Goal: Information Seeking & Learning: Learn about a topic

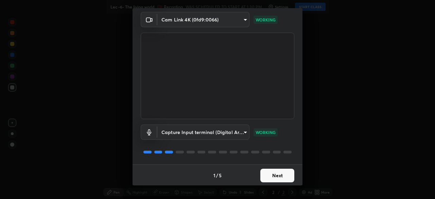
scroll to position [24, 0]
click at [274, 171] on button "Next" at bounding box center [277, 175] width 34 height 14
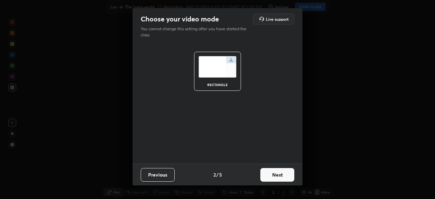
click at [273, 173] on button "Next" at bounding box center [277, 175] width 34 height 14
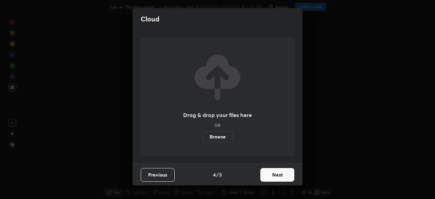
click at [273, 176] on button "Next" at bounding box center [277, 175] width 34 height 14
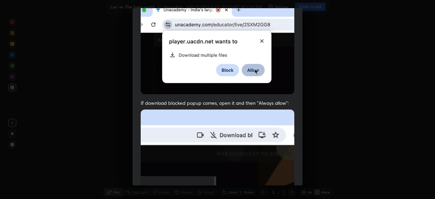
scroll to position [163, 0]
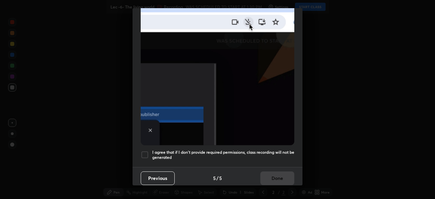
click at [145, 151] on div at bounding box center [145, 155] width 8 height 8
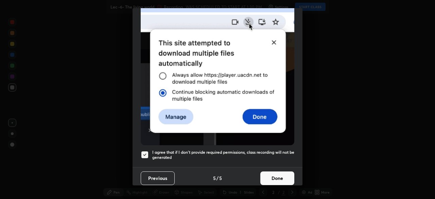
click at [289, 181] on div "Previous 5 / 5 Done" at bounding box center [217, 178] width 170 height 22
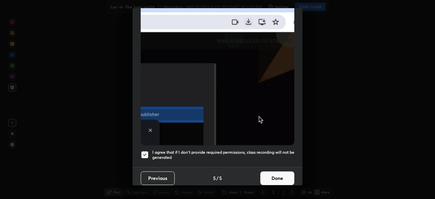
click at [277, 176] on button "Done" at bounding box center [277, 178] width 34 height 14
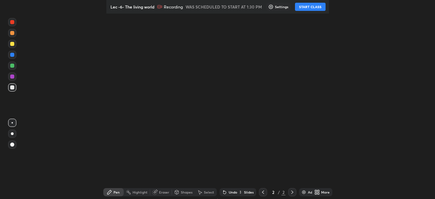
click at [308, 7] on button "START CLASS" at bounding box center [310, 7] width 31 height 8
click at [320, 192] on icon at bounding box center [316, 191] width 5 height 5
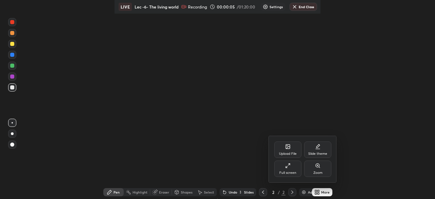
click at [285, 152] on div "Upload File" at bounding box center [288, 153] width 18 height 3
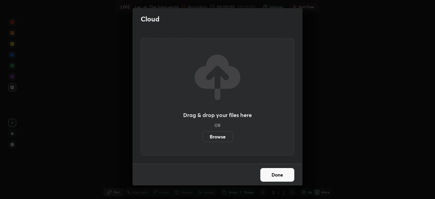
click at [214, 133] on label "Browse" at bounding box center [217, 136] width 30 height 11
click at [202, 133] on input "Browse" at bounding box center [202, 136] width 0 height 11
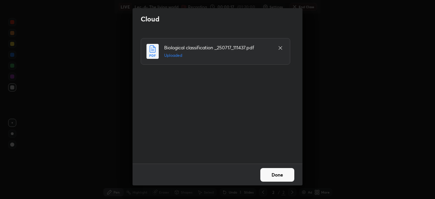
click at [267, 175] on button "Done" at bounding box center [277, 175] width 34 height 14
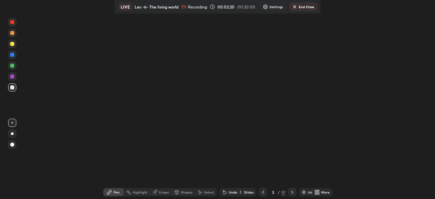
click at [324, 193] on div "More" at bounding box center [322, 192] width 20 height 8
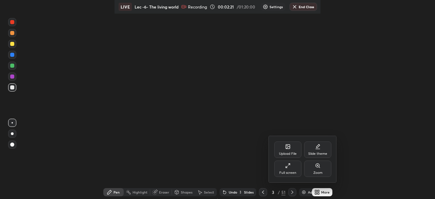
click at [286, 169] on div "Full screen" at bounding box center [287, 168] width 27 height 16
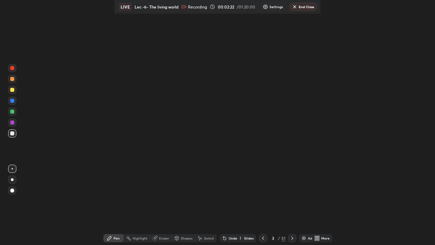
click at [324, 239] on div "More" at bounding box center [322, 238] width 20 height 8
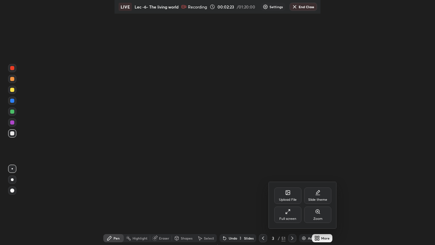
click at [286, 218] on div "Full screen" at bounding box center [287, 218] width 17 height 3
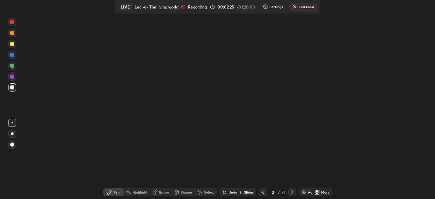
click at [324, 191] on div "More" at bounding box center [322, 192] width 20 height 8
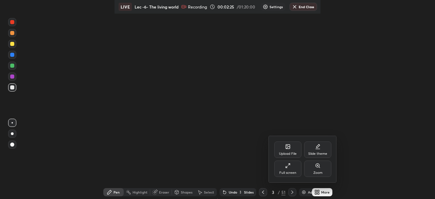
click at [295, 150] on div "Upload File" at bounding box center [287, 149] width 27 height 16
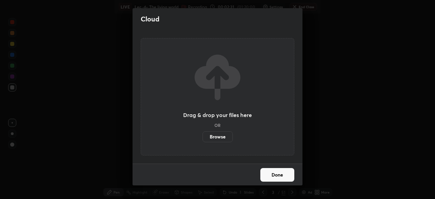
click at [215, 136] on label "Browse" at bounding box center [217, 136] width 30 height 11
click at [202, 136] on input "Browse" at bounding box center [202, 136] width 0 height 11
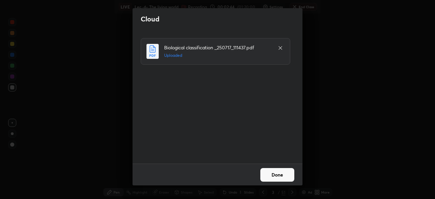
click at [281, 170] on button "Done" at bounding box center [277, 175] width 34 height 14
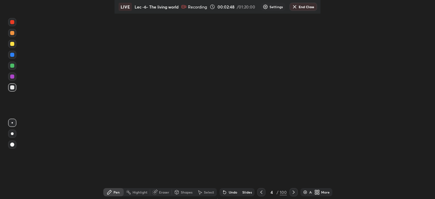
click at [292, 192] on icon at bounding box center [293, 191] width 5 height 5
click at [242, 192] on div "Slides" at bounding box center [247, 191] width 10 height 3
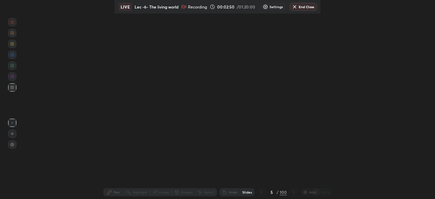
scroll to position [0, 4]
click at [239, 191] on icon at bounding box center [237, 191] width 3 height 2
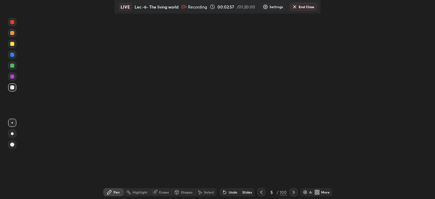
click at [294, 190] on icon at bounding box center [293, 191] width 5 height 5
click at [293, 192] on icon at bounding box center [293, 191] width 5 height 5
click at [291, 195] on div at bounding box center [293, 192] width 8 height 8
click at [293, 193] on icon at bounding box center [294, 191] width 2 height 3
click at [262, 192] on icon at bounding box center [261, 191] width 5 height 5
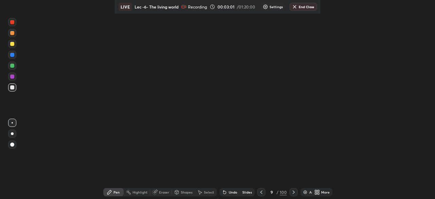
click at [261, 192] on icon at bounding box center [261, 191] width 2 height 3
click at [261, 192] on icon at bounding box center [261, 191] width 5 height 5
click at [241, 191] on div "Slides" at bounding box center [243, 192] width 21 height 8
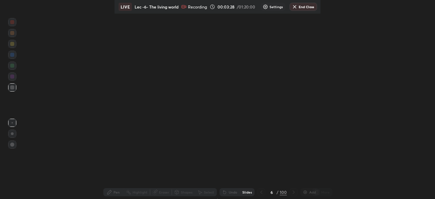
click at [291, 192] on div "6 / 100" at bounding box center [277, 192] width 40 height 14
click at [259, 193] on div "6 / 100" at bounding box center [277, 192] width 40 height 14
click at [244, 189] on div "Slides" at bounding box center [243, 192] width 21 height 8
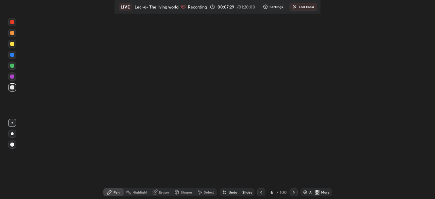
click at [293, 192] on icon at bounding box center [293, 191] width 5 height 5
click at [291, 195] on div at bounding box center [293, 192] width 8 height 8
click at [293, 192] on icon at bounding box center [293, 191] width 5 height 5
click at [14, 88] on div at bounding box center [12, 87] width 8 height 8
click at [14, 148] on div at bounding box center [12, 144] width 8 height 8
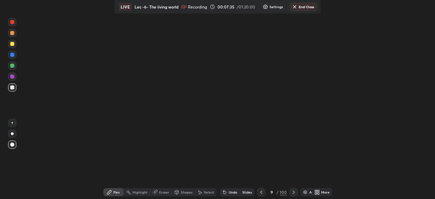
click at [127, 193] on div "Highlight" at bounding box center [137, 192] width 26 height 8
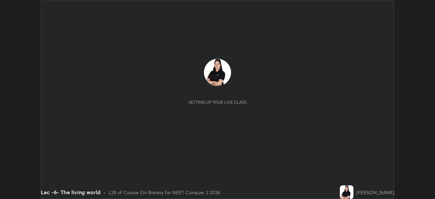
scroll to position [199, 435]
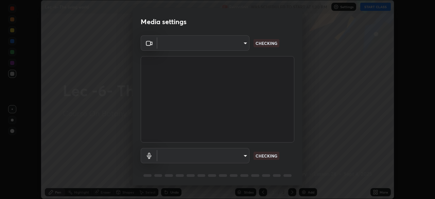
click at [241, 156] on body "Erase all Lec -6- The living world Recording WAS SCHEDULED TO START AT 1:30 PM …" at bounding box center [217, 99] width 435 height 199
type input "bba66c41345857dcc9a6d4c580dc01eb5c8f13e357e582705132971b55534d29"
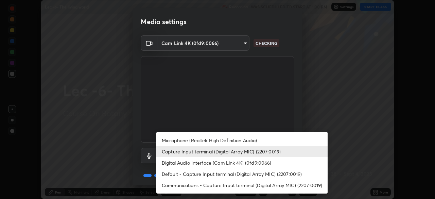
click at [209, 140] on li "Microphone (Realtek High Definition Audio)" at bounding box center [241, 140] width 171 height 11
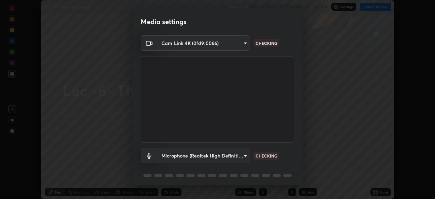
click at [224, 151] on body "Erase all Lec -6- The living world Recording WAS SCHEDULED TO START AT 1:30 PM …" at bounding box center [217, 99] width 435 height 199
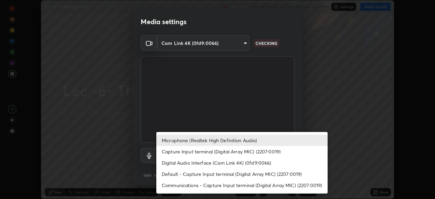
click at [215, 152] on li "Capture Input terminal (Digital Array MIC) (2207:0019)" at bounding box center [241, 151] width 171 height 11
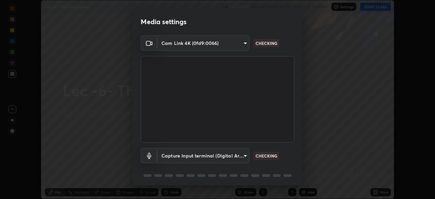
type input "ec6ec2dc0f2f3e030c25a31047b233f474420635a2a41b721e21e6901f136957"
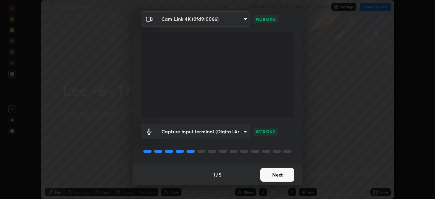
click at [274, 177] on button "Next" at bounding box center [277, 175] width 34 height 14
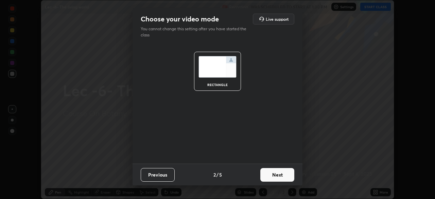
click at [274, 178] on button "Next" at bounding box center [277, 175] width 34 height 14
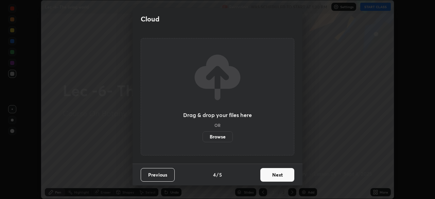
click at [275, 176] on button "Next" at bounding box center [277, 175] width 34 height 14
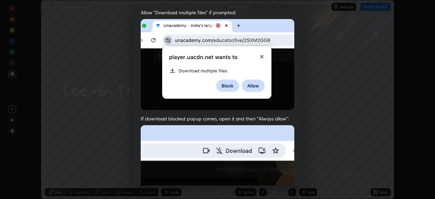
scroll to position [163, 0]
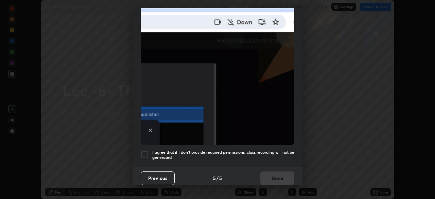
click at [147, 153] on div at bounding box center [145, 155] width 8 height 8
click at [275, 175] on button "Done" at bounding box center [277, 178] width 34 height 14
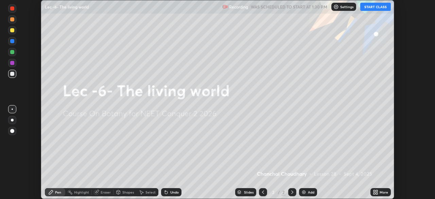
click at [373, 8] on button "START CLASS" at bounding box center [375, 7] width 31 height 8
click at [308, 194] on div "Add" at bounding box center [308, 192] width 18 height 8
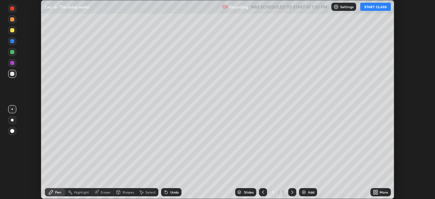
click at [376, 192] on icon at bounding box center [377, 193] width 2 height 2
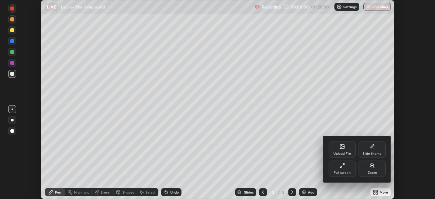
click at [337, 152] on div "Upload File" at bounding box center [342, 153] width 18 height 3
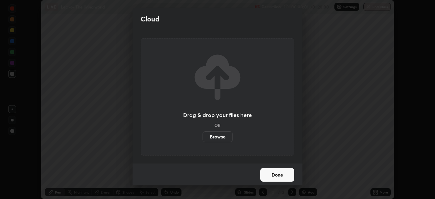
click at [216, 132] on label "Browse" at bounding box center [217, 136] width 30 height 11
click at [202, 132] on input "Browse" at bounding box center [202, 136] width 0 height 11
click at [279, 181] on button "Done" at bounding box center [277, 175] width 34 height 14
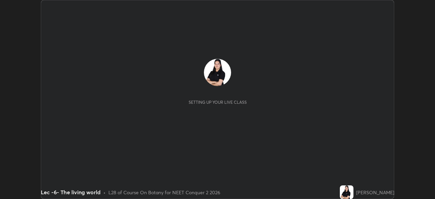
scroll to position [199, 435]
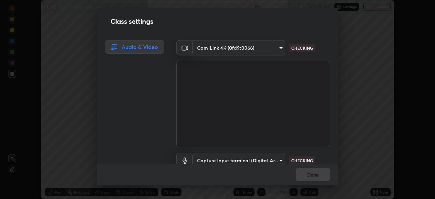
click at [289, 193] on div "Class settings Audio & Video Cam Link 4K (0fd9:0066) bba66c41345857dcc9a6d4c580…" at bounding box center [217, 99] width 435 height 199
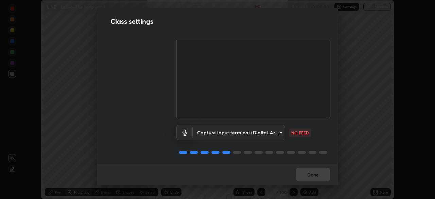
scroll to position [28, 0]
click at [272, 133] on body "Erase all LIVE Lec -6- The living world Recording 00:14:50 / 01:20:00 Settings …" at bounding box center [217, 99] width 435 height 199
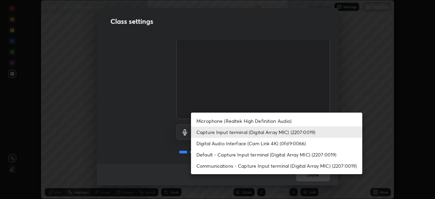
click at [244, 119] on li "Microphone (Realtek High Definition Audio)" at bounding box center [276, 120] width 171 height 11
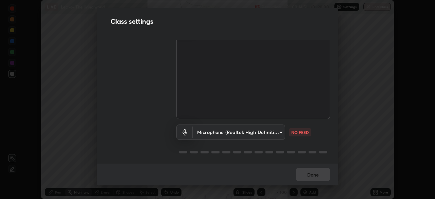
click at [246, 130] on body "Erase all LIVE Lec -6- The living world Recording 00:14:51 / 01:20:00 Settings …" at bounding box center [217, 99] width 435 height 199
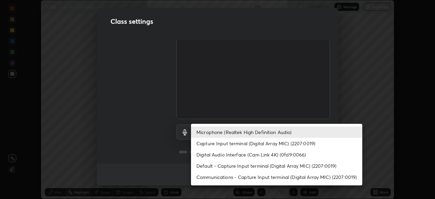
click at [247, 144] on li "Capture Input terminal (Digital Array MIC) (2207:0019)" at bounding box center [276, 143] width 171 height 11
type input "ec6ec2dc0f2f3e030c25a31047b233f474420635a2a41b721e21e6901f136957"
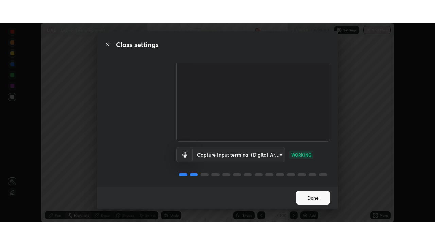
scroll to position [31, 0]
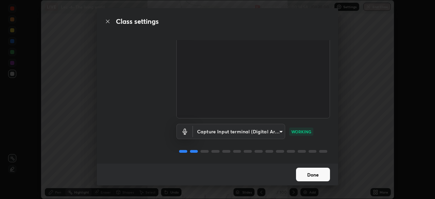
click at [304, 175] on button "Done" at bounding box center [313, 174] width 34 height 14
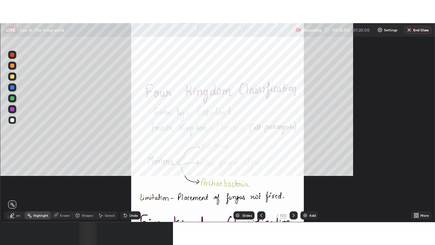
scroll to position [245, 435]
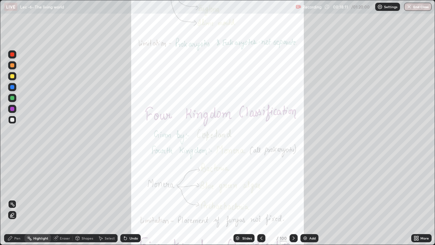
click at [420, 198] on div "More" at bounding box center [421, 238] width 20 height 8
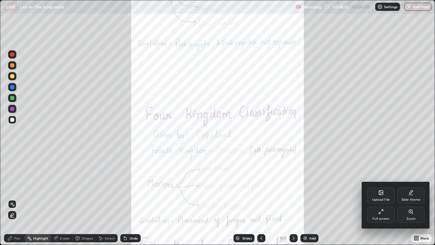
click at [293, 198] on div at bounding box center [217, 122] width 435 height 245
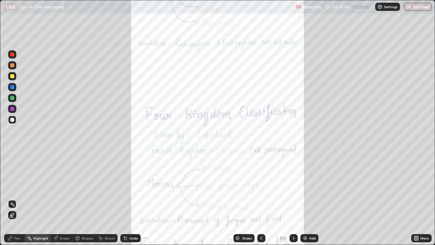
click at [291, 198] on icon at bounding box center [293, 237] width 5 height 5
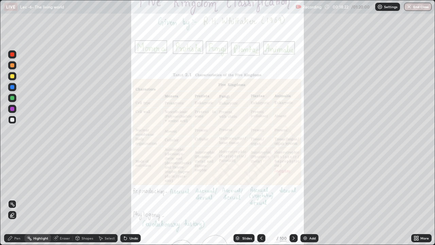
click at [293, 198] on div at bounding box center [293, 238] width 8 height 8
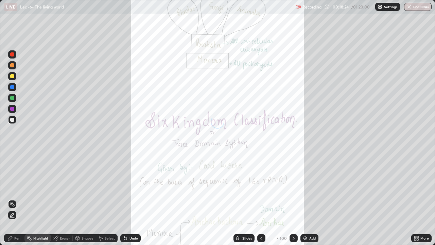
click at [249, 198] on div "Slides" at bounding box center [247, 237] width 10 height 3
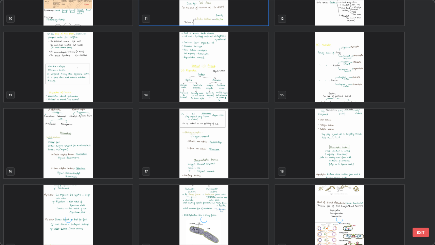
scroll to position [278, 0]
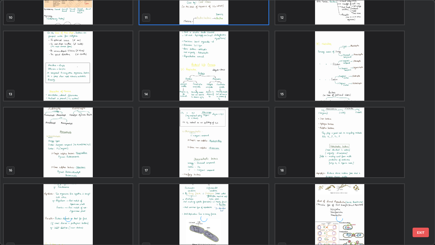
click at [247, 92] on img "grid" at bounding box center [203, 66] width 129 height 70
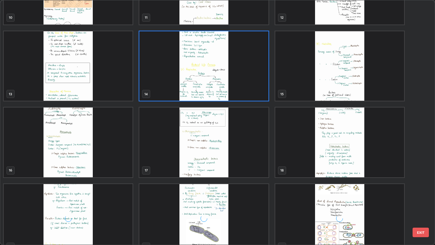
click at [246, 94] on img "grid" at bounding box center [203, 66] width 129 height 70
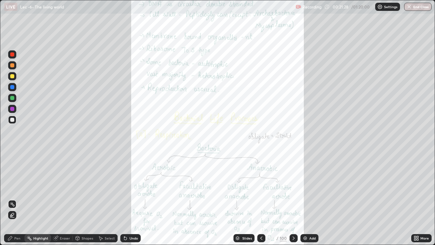
click at [293, 198] on icon at bounding box center [293, 237] width 5 height 5
click at [417, 198] on icon at bounding box center [418, 239] width 2 height 2
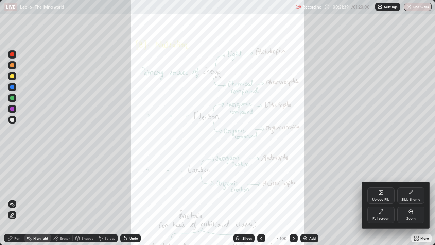
click at [406, 198] on div "Zoom" at bounding box center [410, 214] width 27 height 16
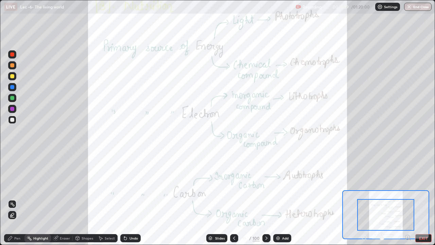
click at [407, 198] on icon at bounding box center [407, 237] width 7 height 7
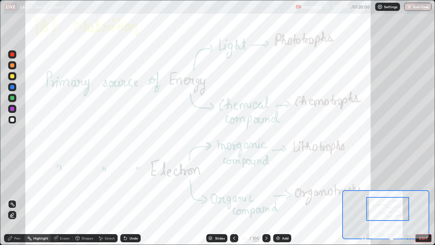
click at [10, 74] on div at bounding box center [12, 76] width 8 height 8
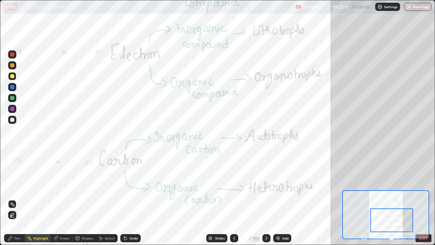
click at [265, 198] on icon at bounding box center [266, 237] width 5 height 5
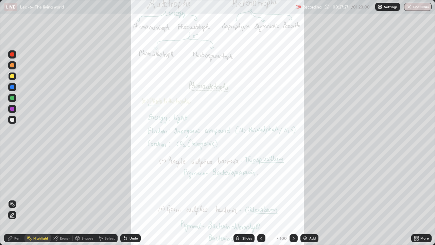
click at [292, 198] on icon at bounding box center [293, 237] width 5 height 5
click at [420, 198] on div "More" at bounding box center [421, 238] width 20 height 14
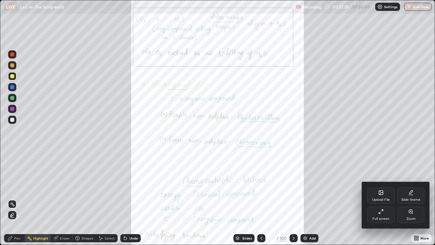
click at [408, 198] on div "Zoom" at bounding box center [410, 214] width 27 height 16
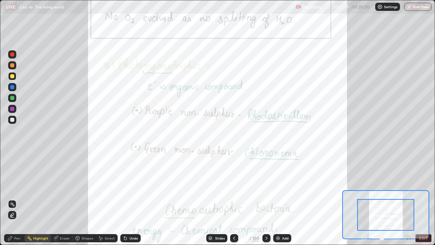
click at [409, 198] on icon at bounding box center [407, 237] width 7 height 7
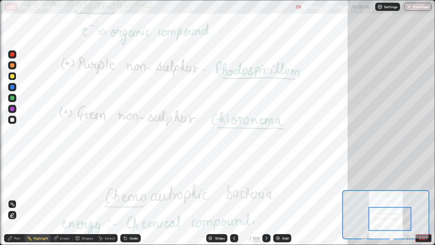
click at [364, 198] on icon at bounding box center [364, 237] width 2 height 0
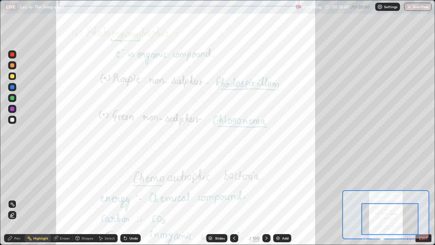
click at [363, 198] on div at bounding box center [389, 219] width 57 height 32
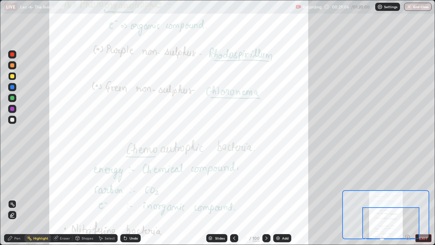
click at [267, 198] on icon at bounding box center [266, 237] width 5 height 5
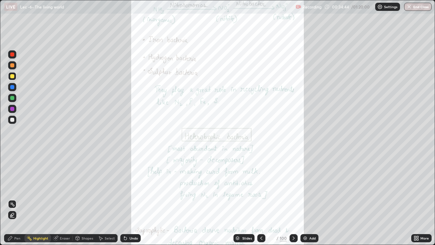
click at [293, 198] on icon at bounding box center [293, 237] width 5 height 5
click at [289, 198] on div at bounding box center [293, 238] width 8 height 8
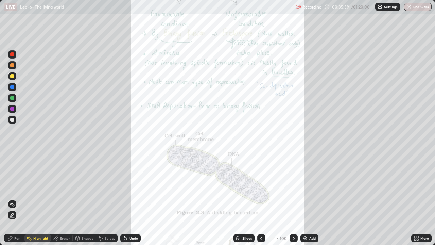
click at [418, 198] on icon at bounding box center [418, 237] width 2 height 2
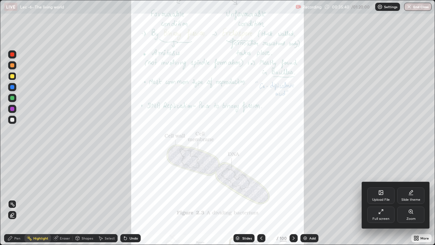
click at [408, 198] on div "Zoom" at bounding box center [410, 214] width 27 height 16
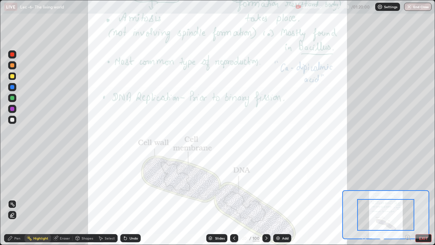
click at [407, 198] on icon at bounding box center [407, 237] width 7 height 7
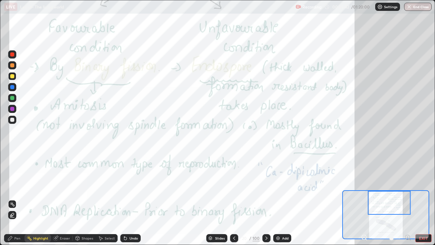
click at [366, 198] on icon at bounding box center [366, 238] width 1 height 1
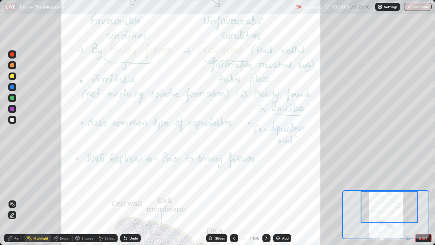
click at [265, 198] on icon at bounding box center [266, 237] width 5 height 5
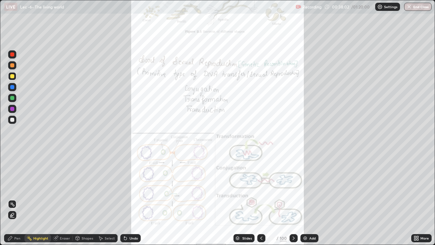
click at [421, 198] on div "More" at bounding box center [424, 237] width 8 height 3
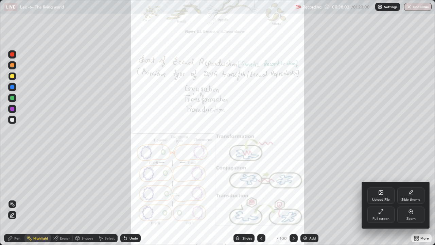
click at [406, 198] on div "Zoom" at bounding box center [410, 214] width 27 height 16
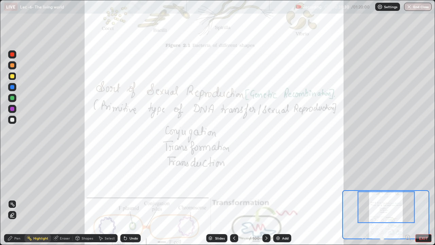
click at [17, 198] on div "Pen" at bounding box center [17, 237] width 6 height 3
click at [10, 117] on div at bounding box center [12, 120] width 8 height 8
click at [14, 54] on div at bounding box center [12, 54] width 4 height 4
click at [14, 74] on div at bounding box center [12, 76] width 8 height 8
click at [11, 90] on div at bounding box center [12, 87] width 8 height 8
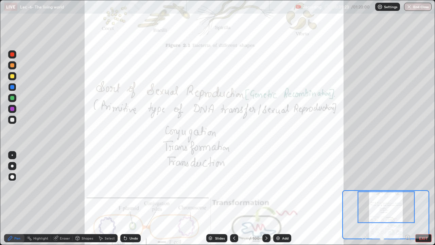
click at [13, 98] on div at bounding box center [12, 98] width 4 height 4
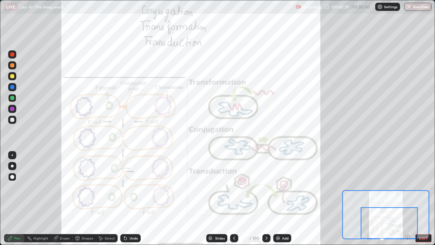
click at [264, 198] on icon at bounding box center [266, 237] width 5 height 5
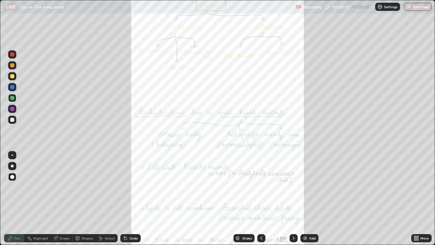
click at [415, 198] on icon at bounding box center [415, 237] width 5 height 5
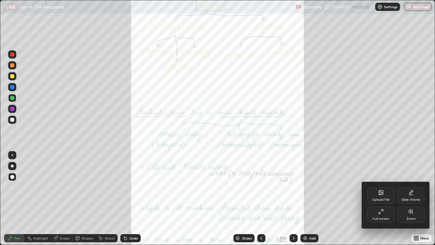
click at [404, 198] on div "Zoom" at bounding box center [410, 214] width 27 height 16
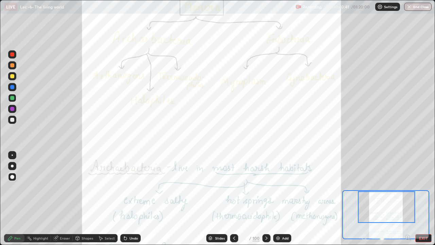
click at [124, 198] on icon at bounding box center [125, 238] width 3 height 3
click at [38, 198] on div "Highlight" at bounding box center [37, 238] width 26 height 8
